Goal: Find specific page/section: Find specific page/section

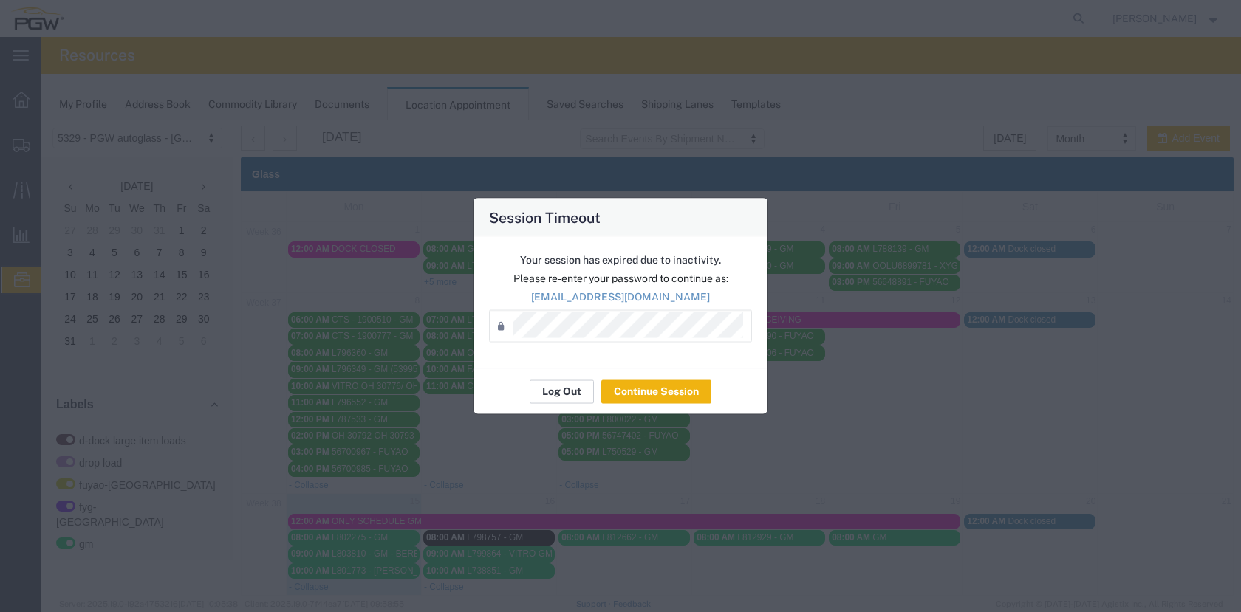
scroll to position [151, 0]
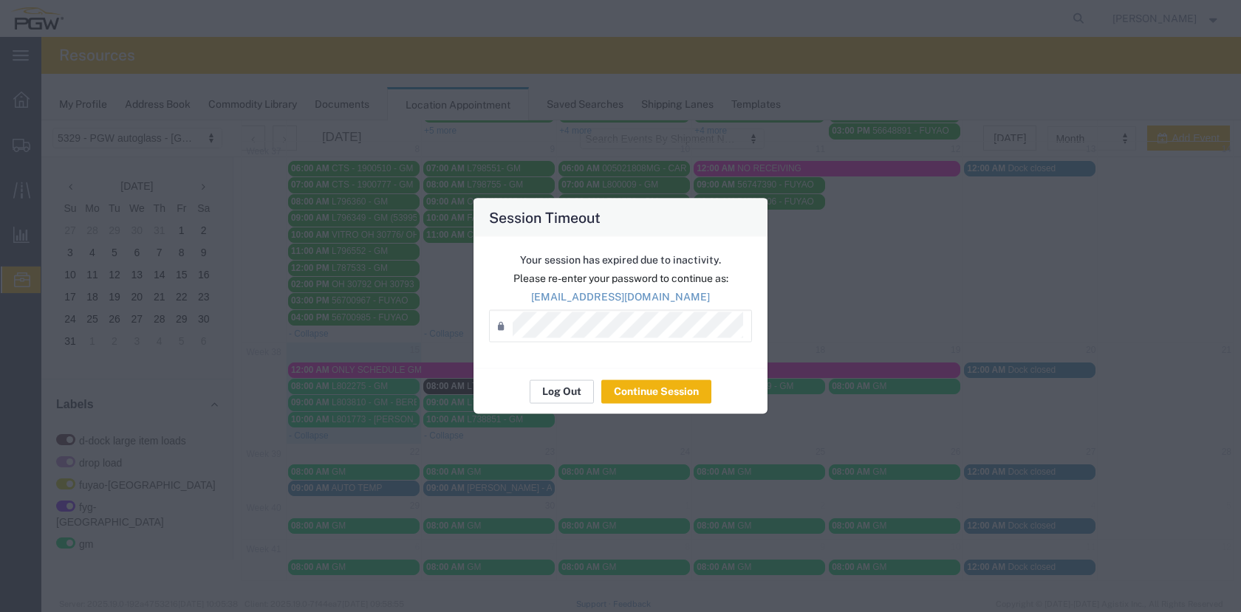
click at [561, 391] on button "Log Out" at bounding box center [562, 392] width 64 height 24
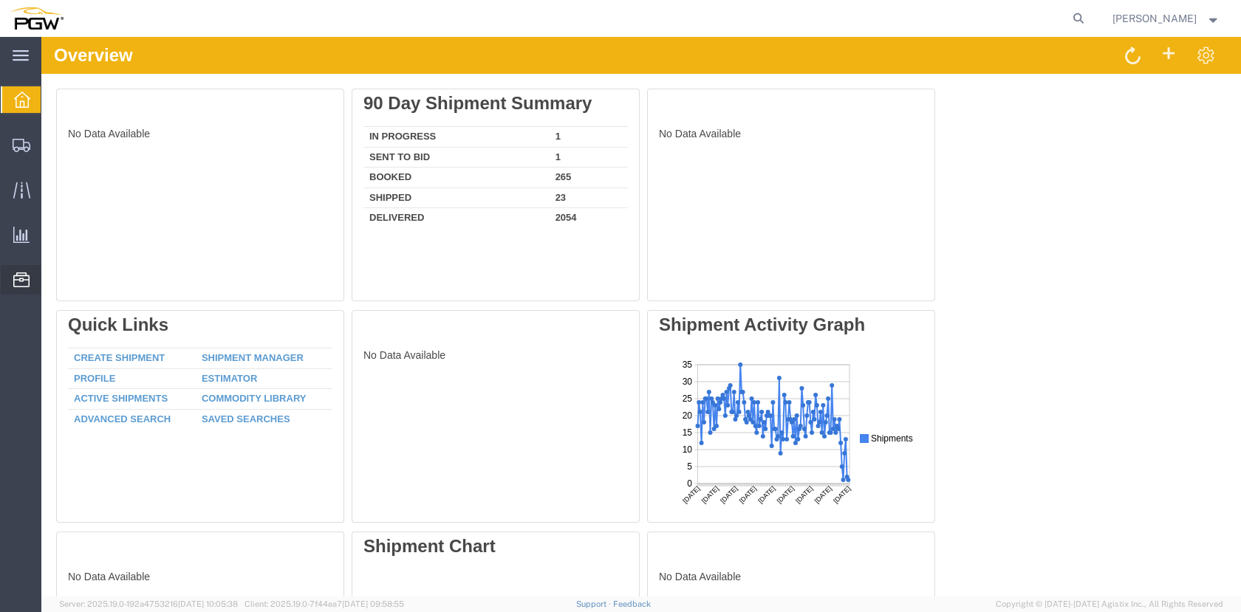
click at [23, 281] on icon at bounding box center [21, 280] width 16 height 15
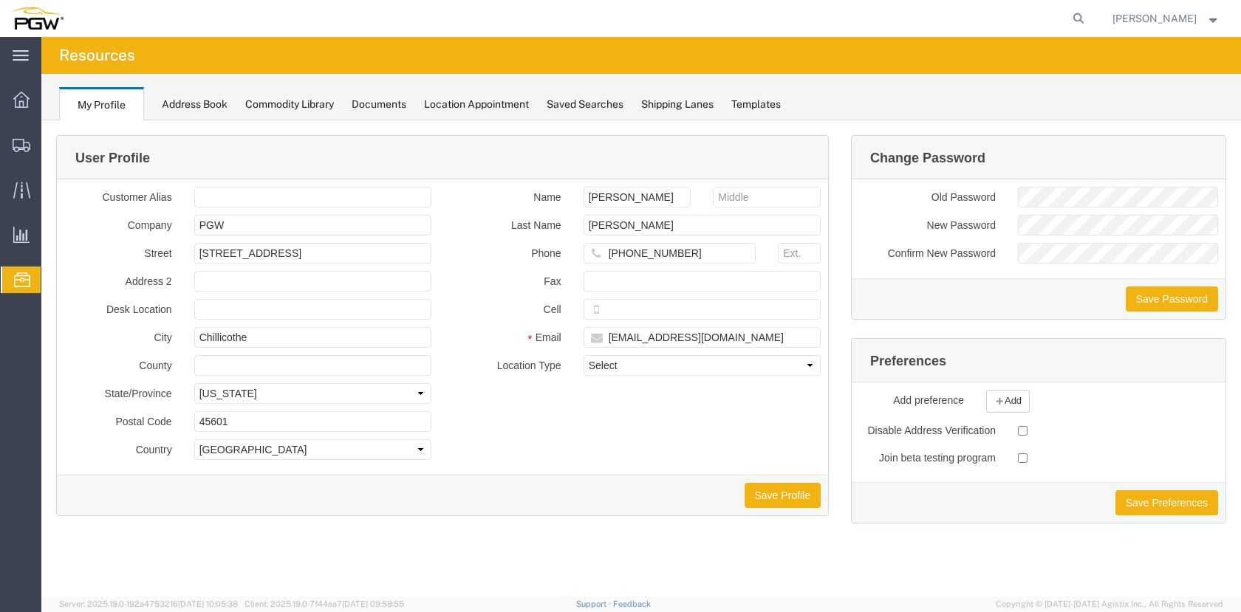
click at [0, 0] on span "Location Appointment" at bounding box center [0, 0] width 0 height 0
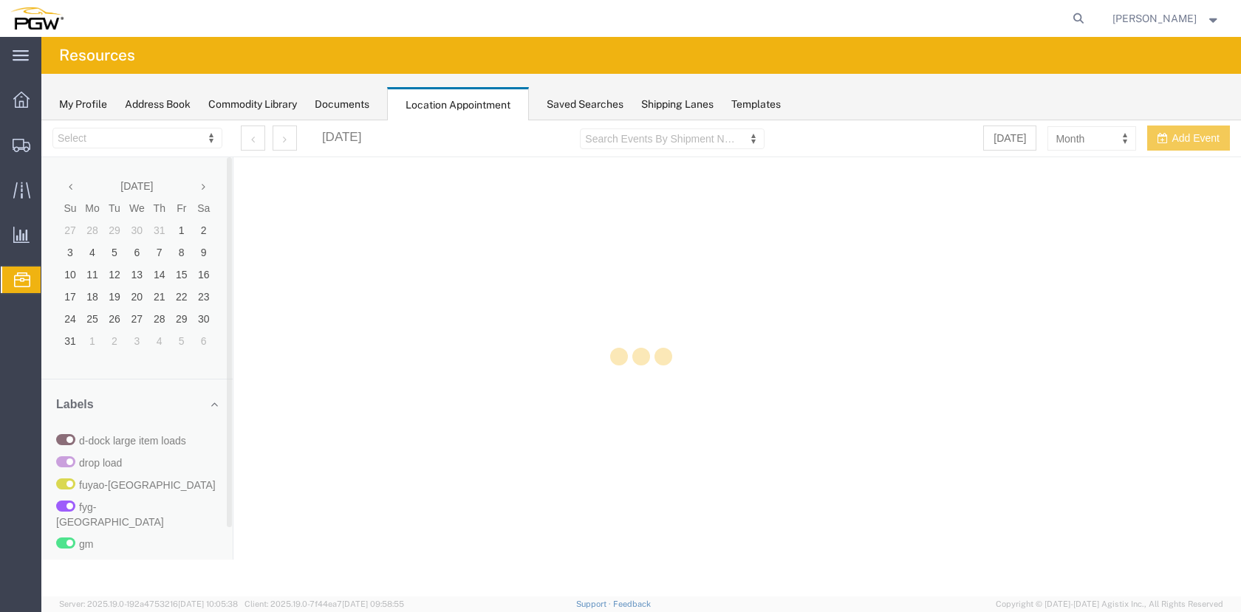
select select "28253"
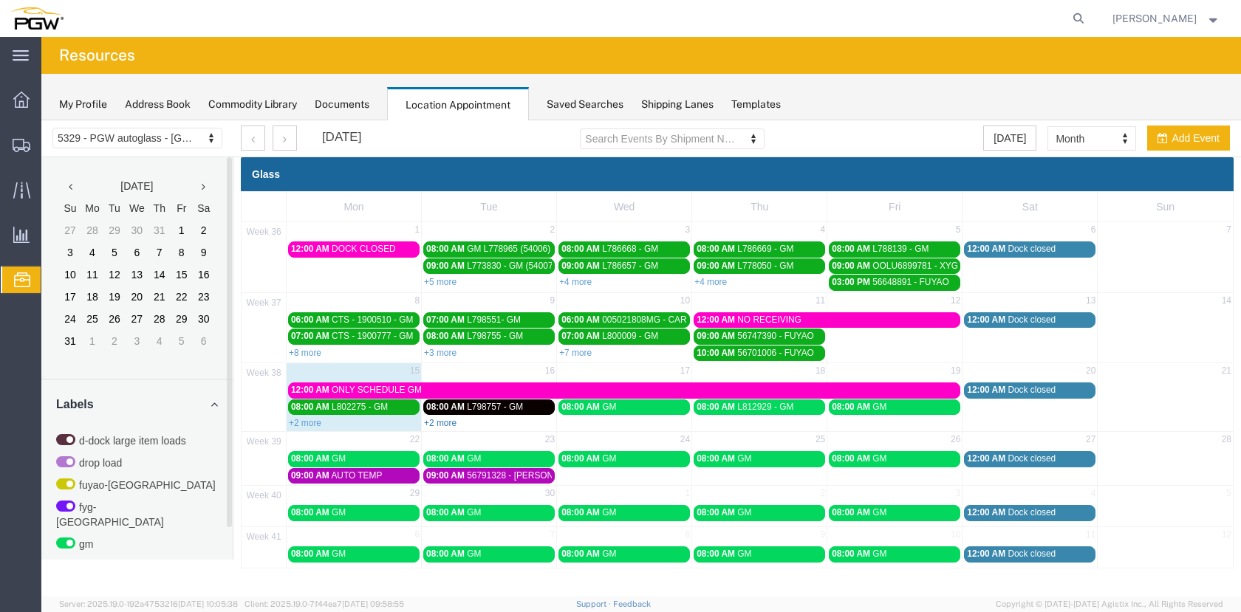
click at [448, 422] on link "+2 more" at bounding box center [440, 423] width 32 height 10
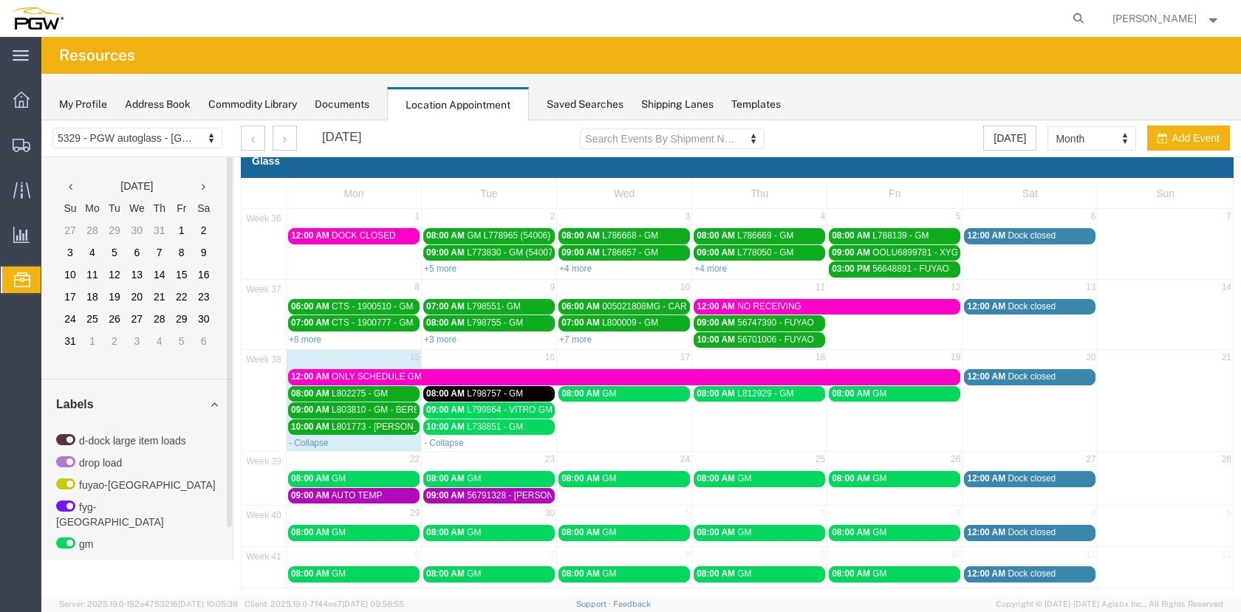
scroll to position [21, 0]
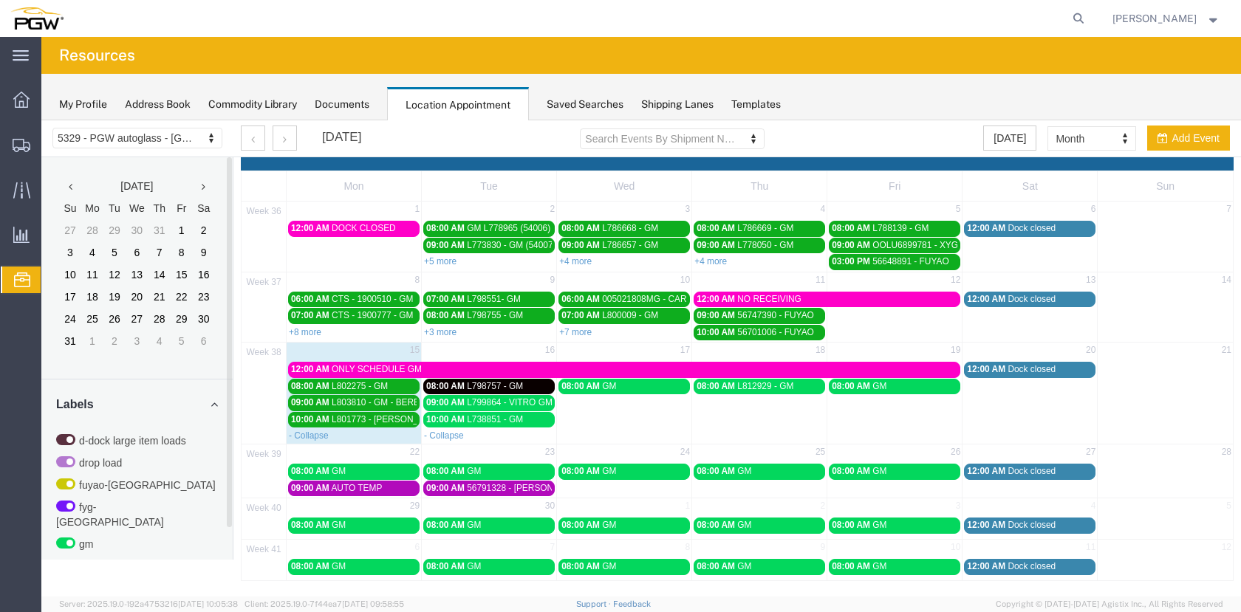
click at [499, 386] on span "L798757 - GM" at bounding box center [495, 386] width 56 height 10
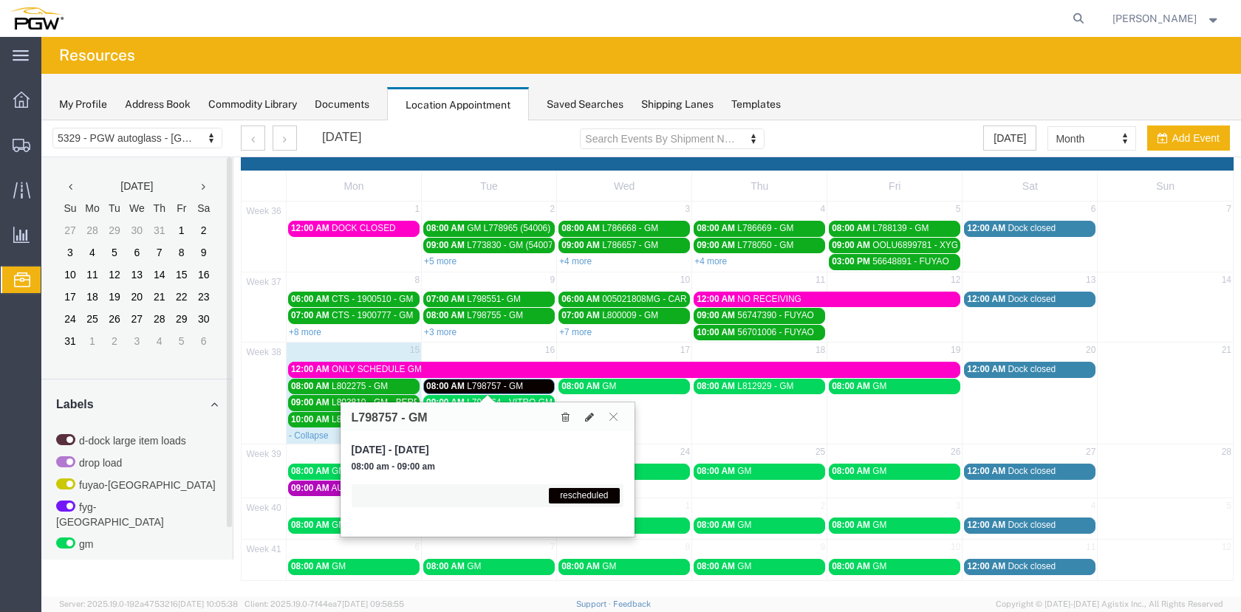
click at [501, 386] on span "L798757 - GM" at bounding box center [495, 386] width 56 height 10
